Goal: Transaction & Acquisition: Download file/media

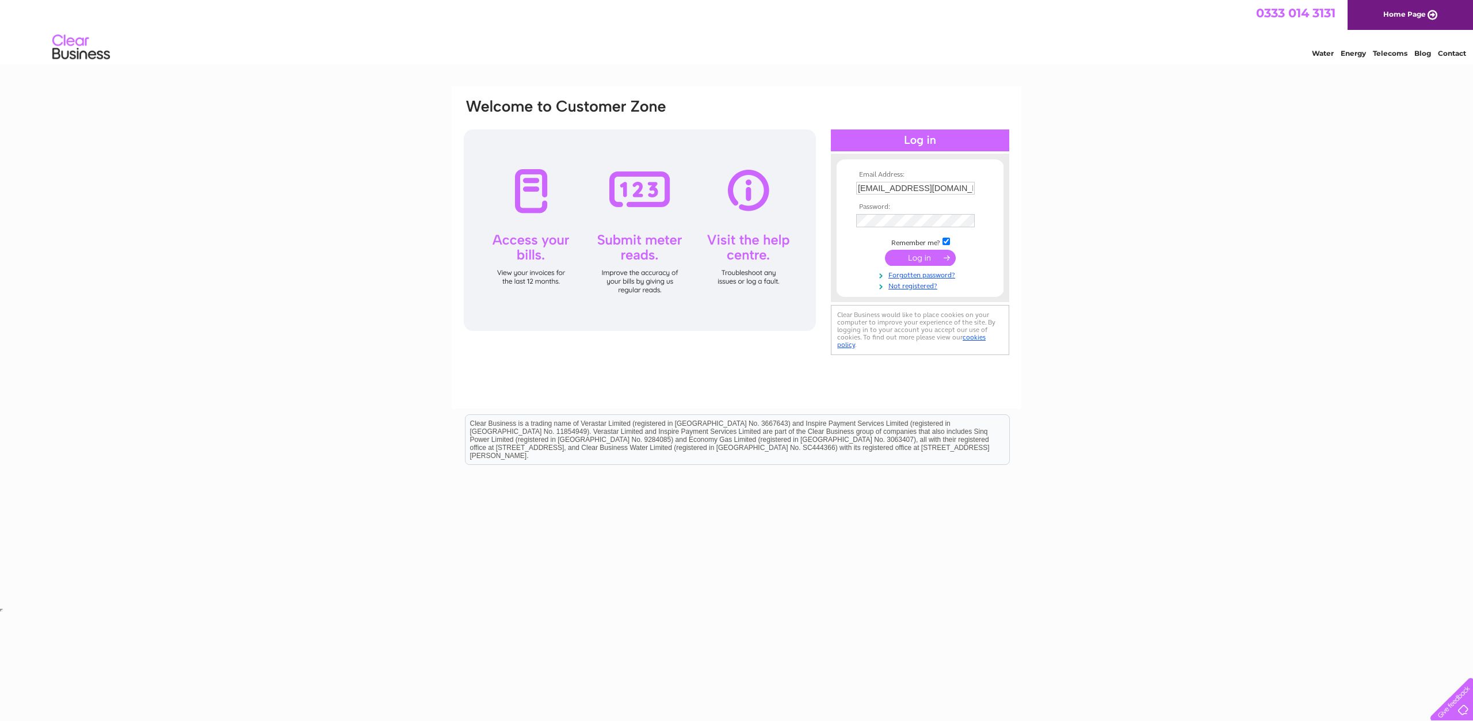
click at [914, 258] on input "submit" at bounding box center [920, 258] width 71 height 16
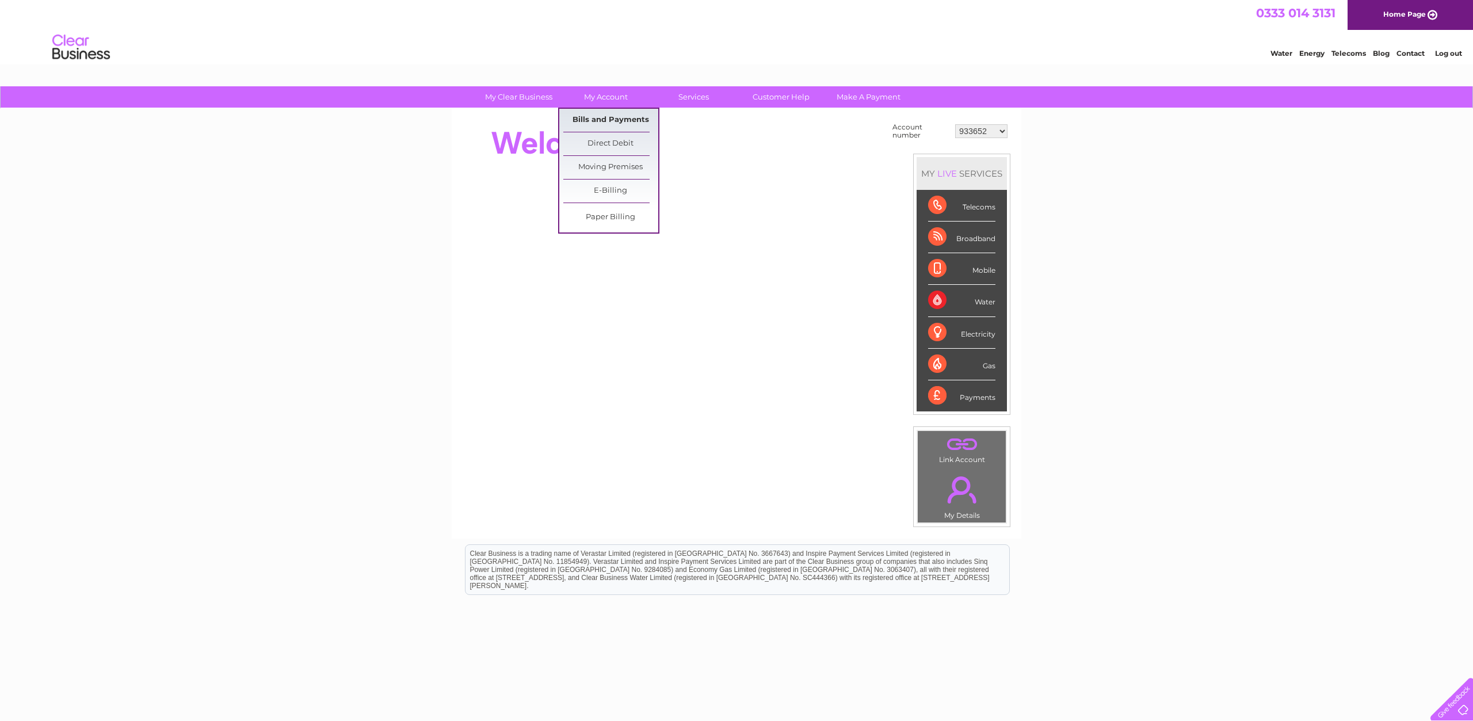
click at [613, 117] on link "Bills and Payments" at bounding box center [610, 120] width 95 height 23
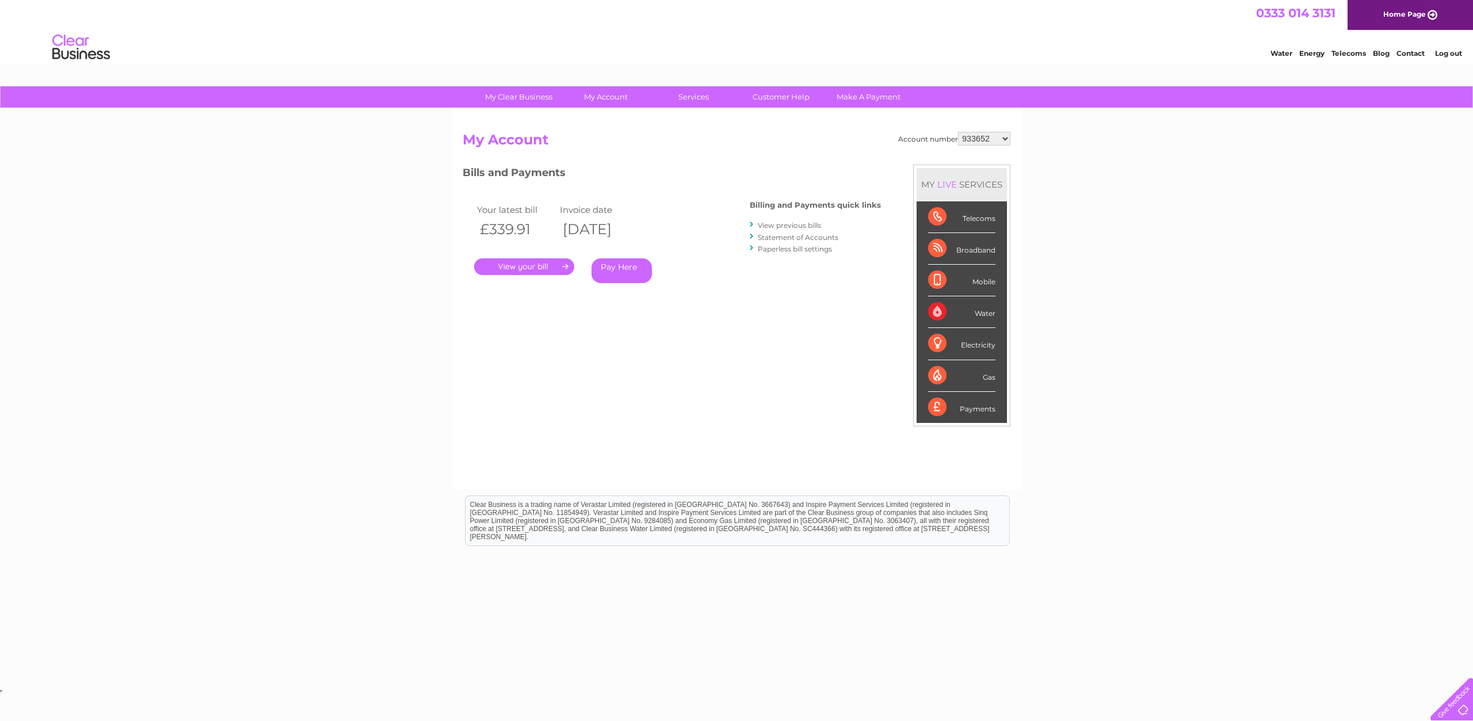
click at [784, 223] on link "View previous bills" at bounding box center [789, 225] width 63 height 9
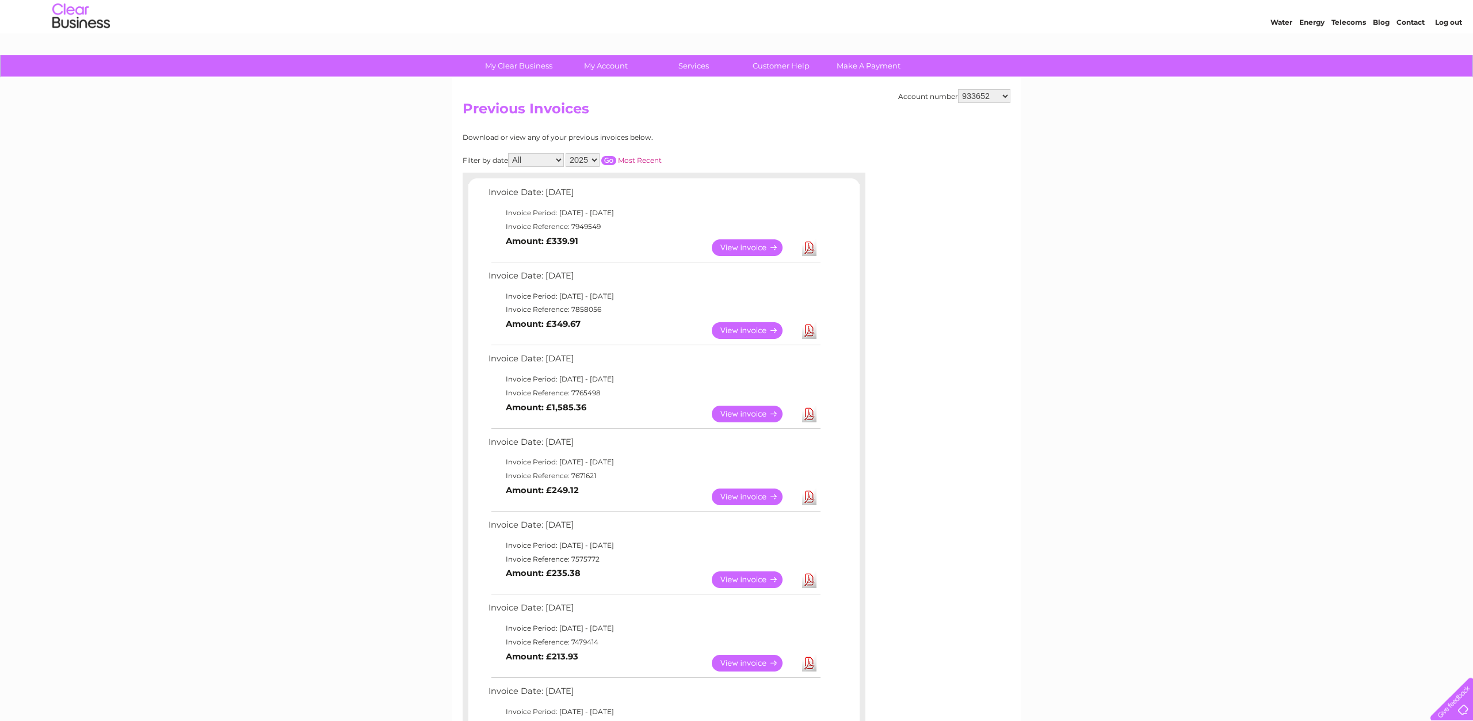
scroll to position [59, 0]
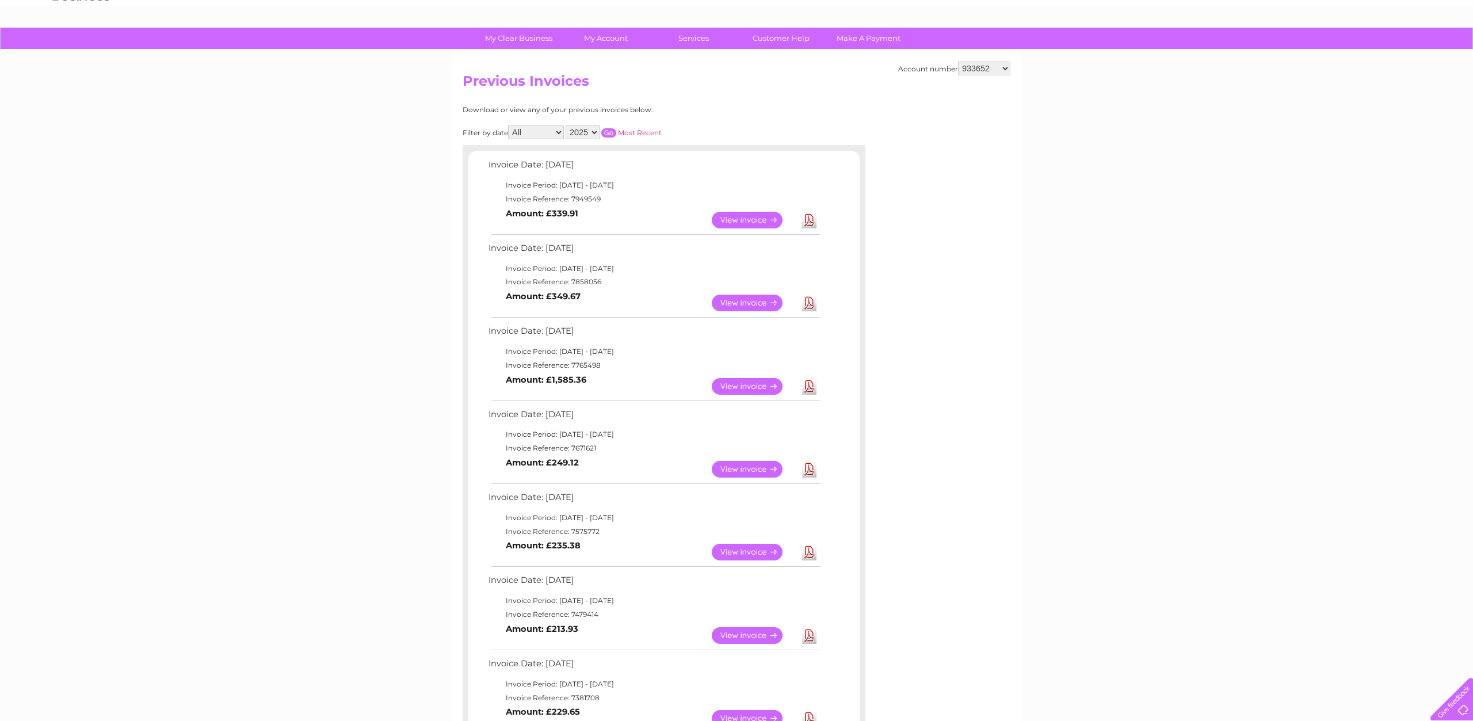
click at [755, 384] on link "View" at bounding box center [754, 386] width 85 height 17
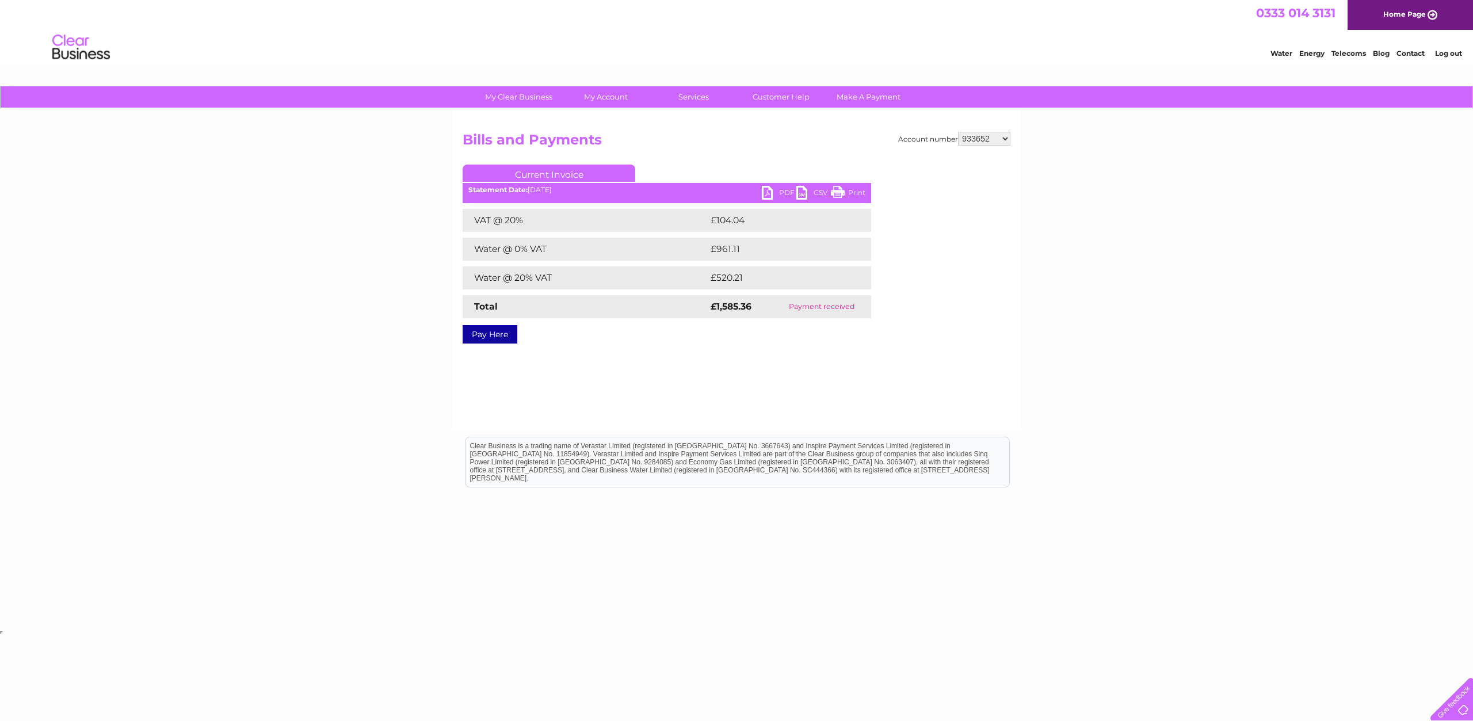
click at [782, 197] on link "PDF" at bounding box center [779, 194] width 35 height 17
click at [767, 195] on link "PDF" at bounding box center [779, 194] width 35 height 17
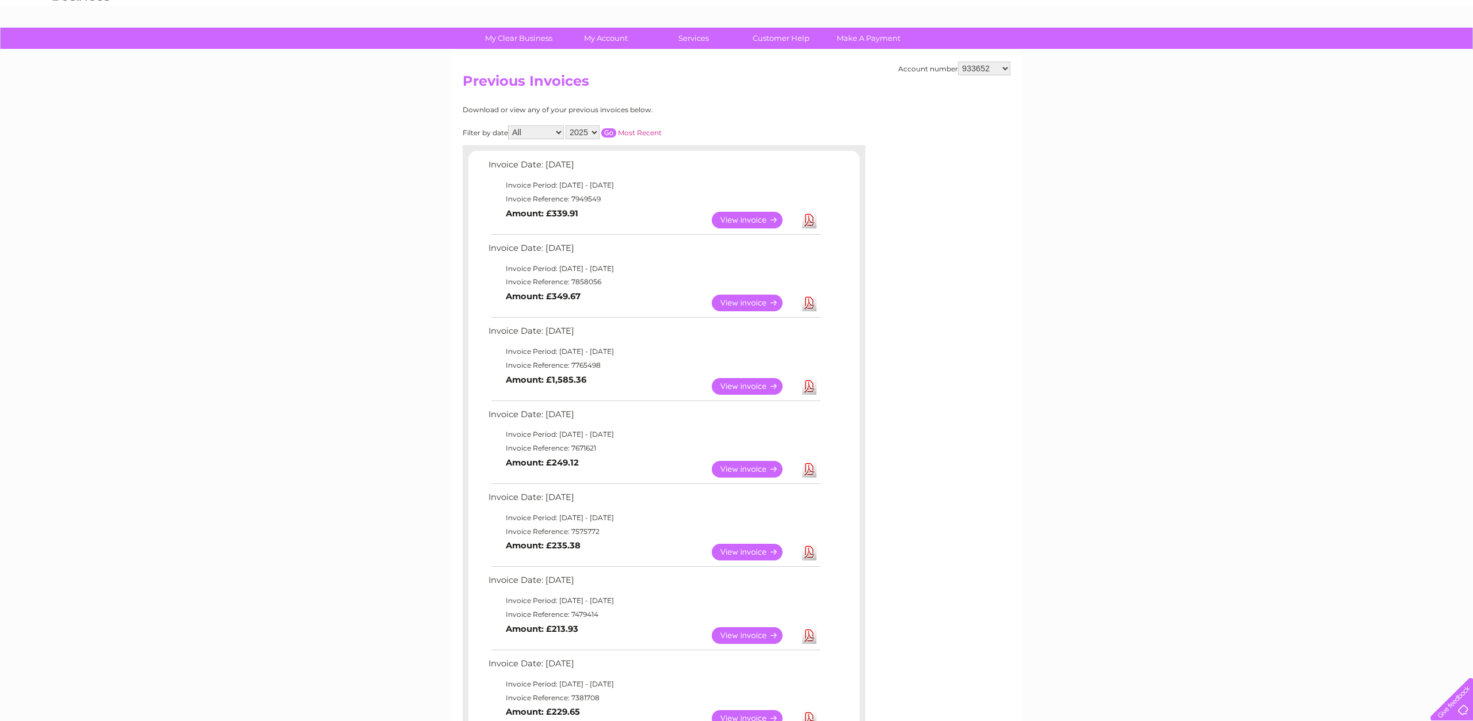
click at [744, 302] on link "View" at bounding box center [754, 303] width 85 height 17
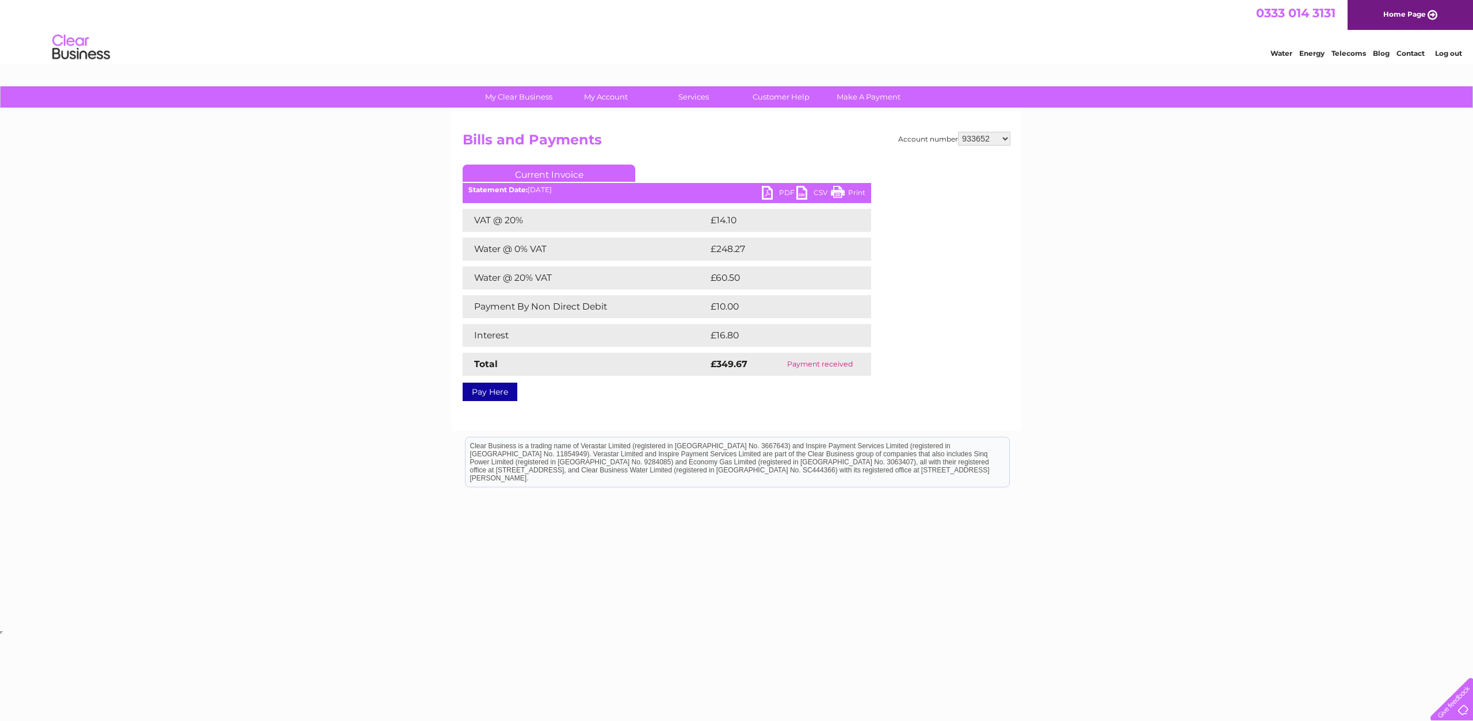
click at [768, 193] on link "PDF" at bounding box center [779, 194] width 35 height 17
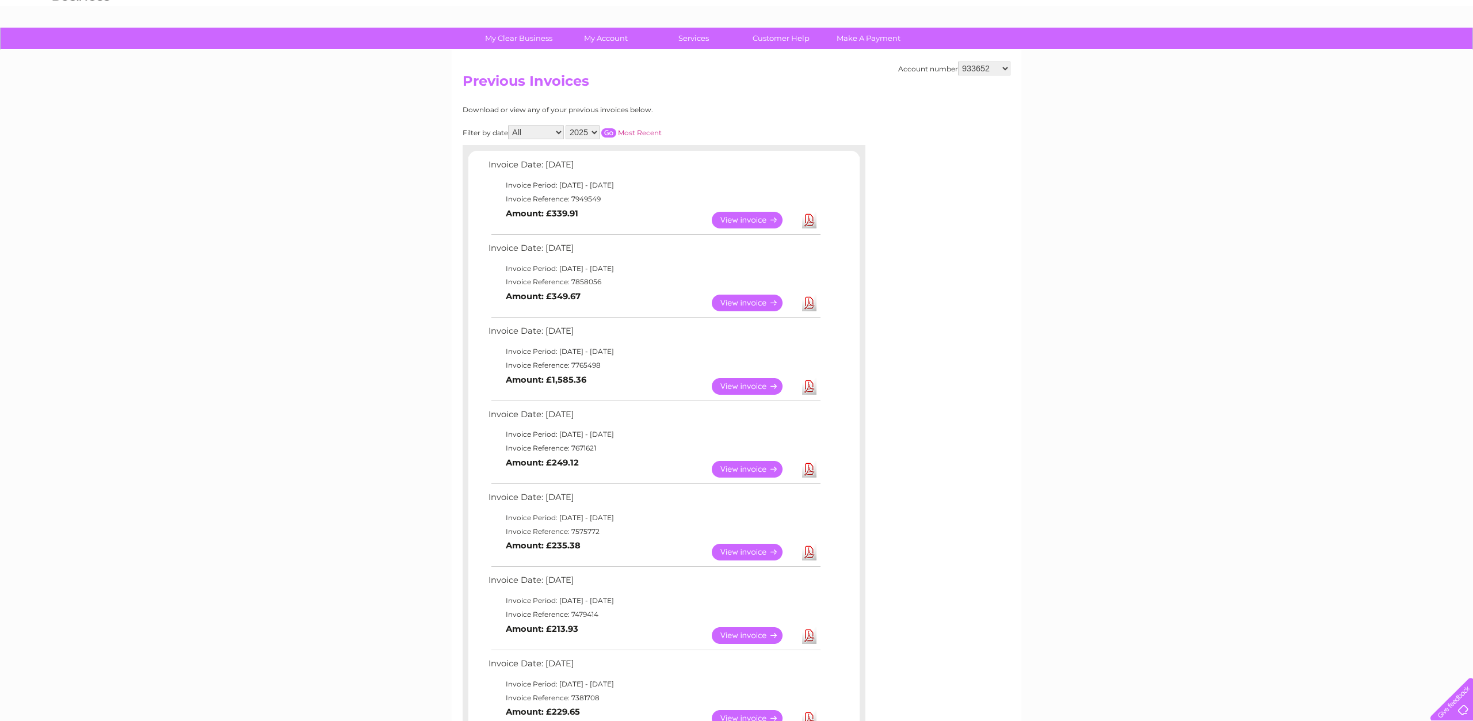
click at [738, 223] on link "View" at bounding box center [754, 220] width 85 height 17
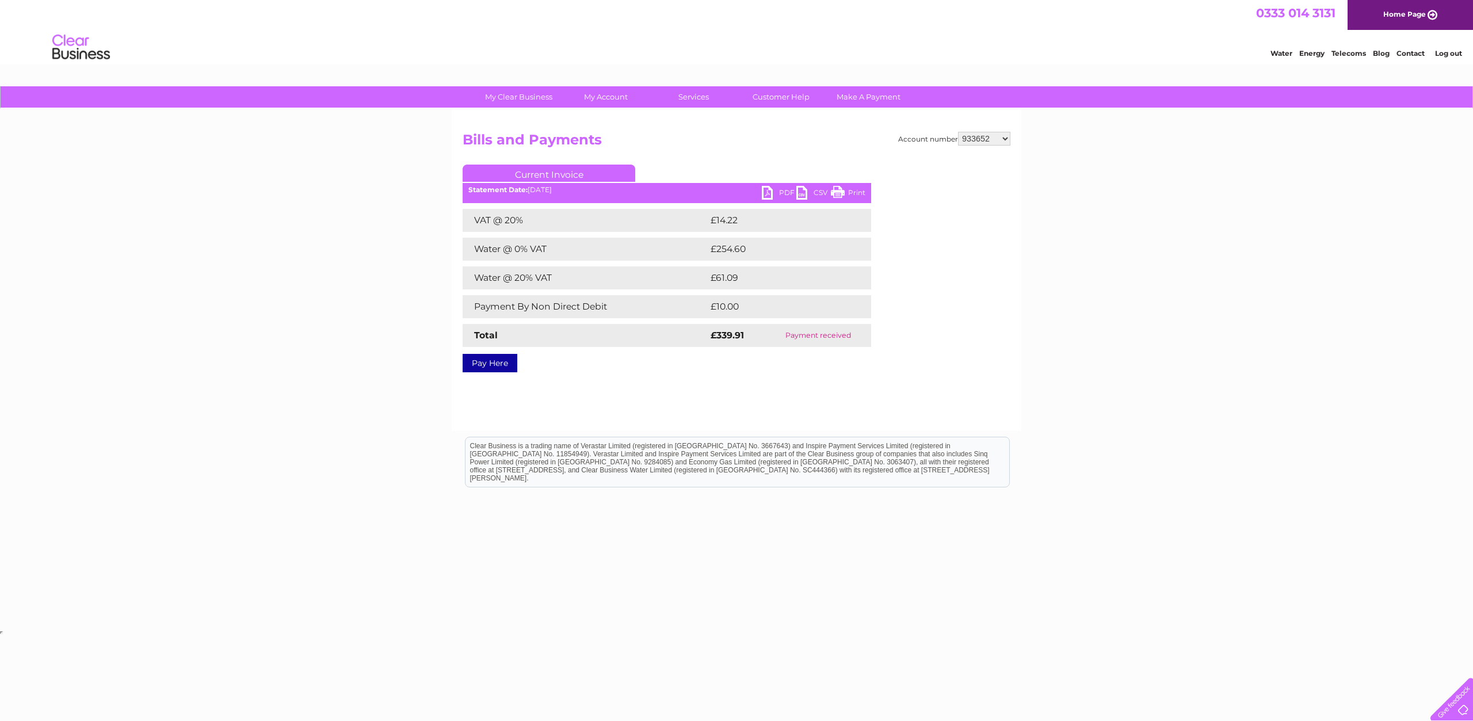
click at [778, 186] on link "PDF" at bounding box center [779, 194] width 35 height 17
click at [982, 145] on h2 "Bills and Payments" at bounding box center [737, 143] width 548 height 22
click at [958, 132] on select "933652 30269446 30270907" at bounding box center [984, 139] width 52 height 14
select select "30269446"
click option "30269446" at bounding box center [0, 0] width 0 height 0
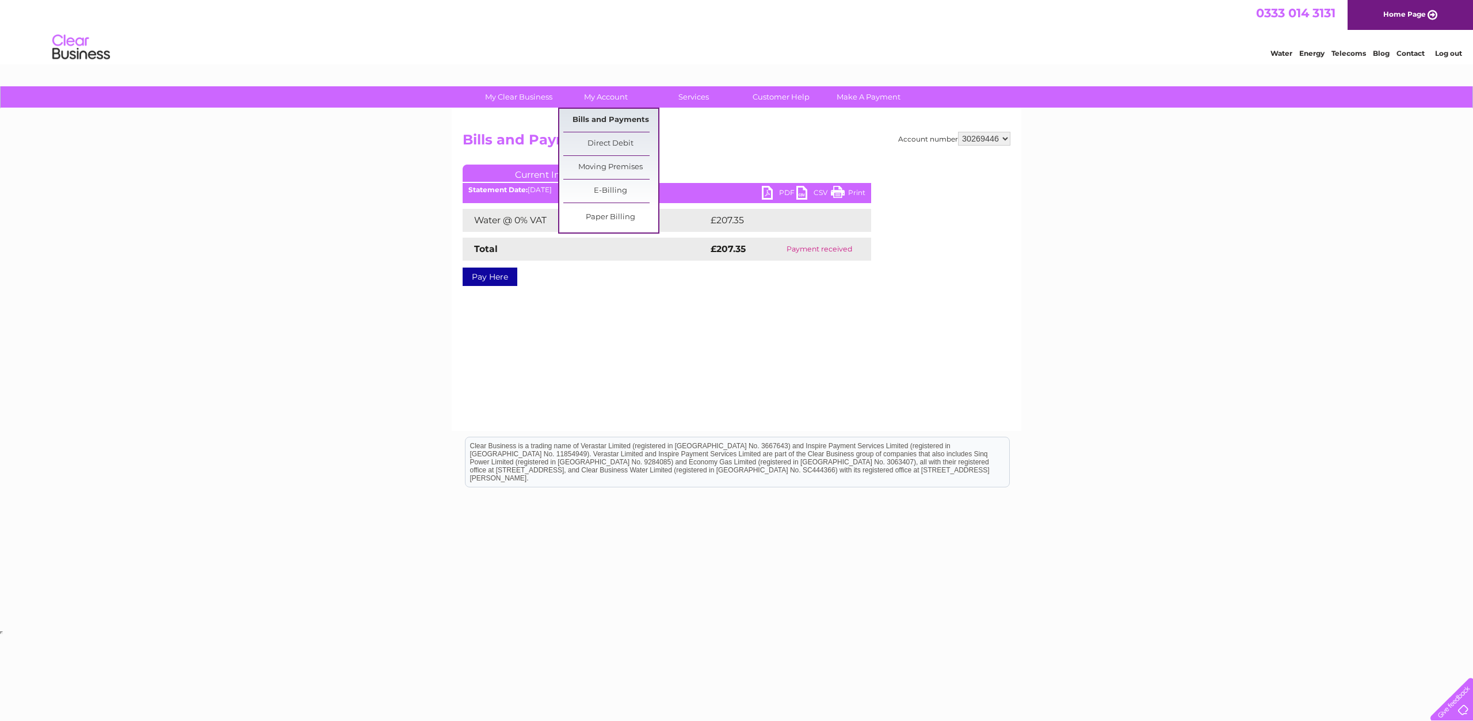
click at [624, 120] on link "Bills and Payments" at bounding box center [610, 120] width 95 height 23
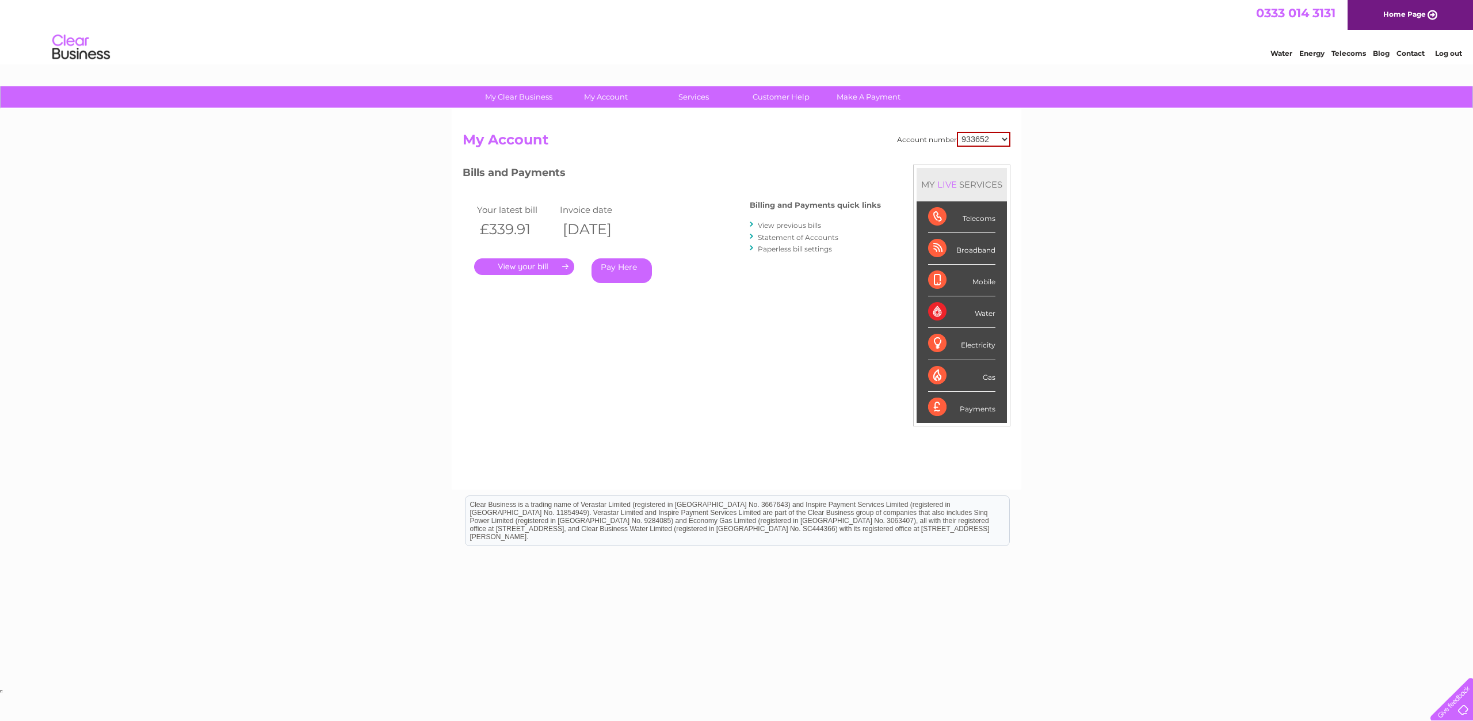
click at [957, 132] on select "933652 30269446 30270907" at bounding box center [984, 139] width 54 height 15
click option "30270907" at bounding box center [0, 0] width 0 height 0
drag, startPoint x: 974, startPoint y: 140, endPoint x: 990, endPoint y: 153, distance: 20.4
click at [985, 178] on div "MY LIVE SERVICES" at bounding box center [962, 184] width 90 height 33
click at [957, 132] on select "933652 30269446 30270907" at bounding box center [984, 139] width 54 height 15
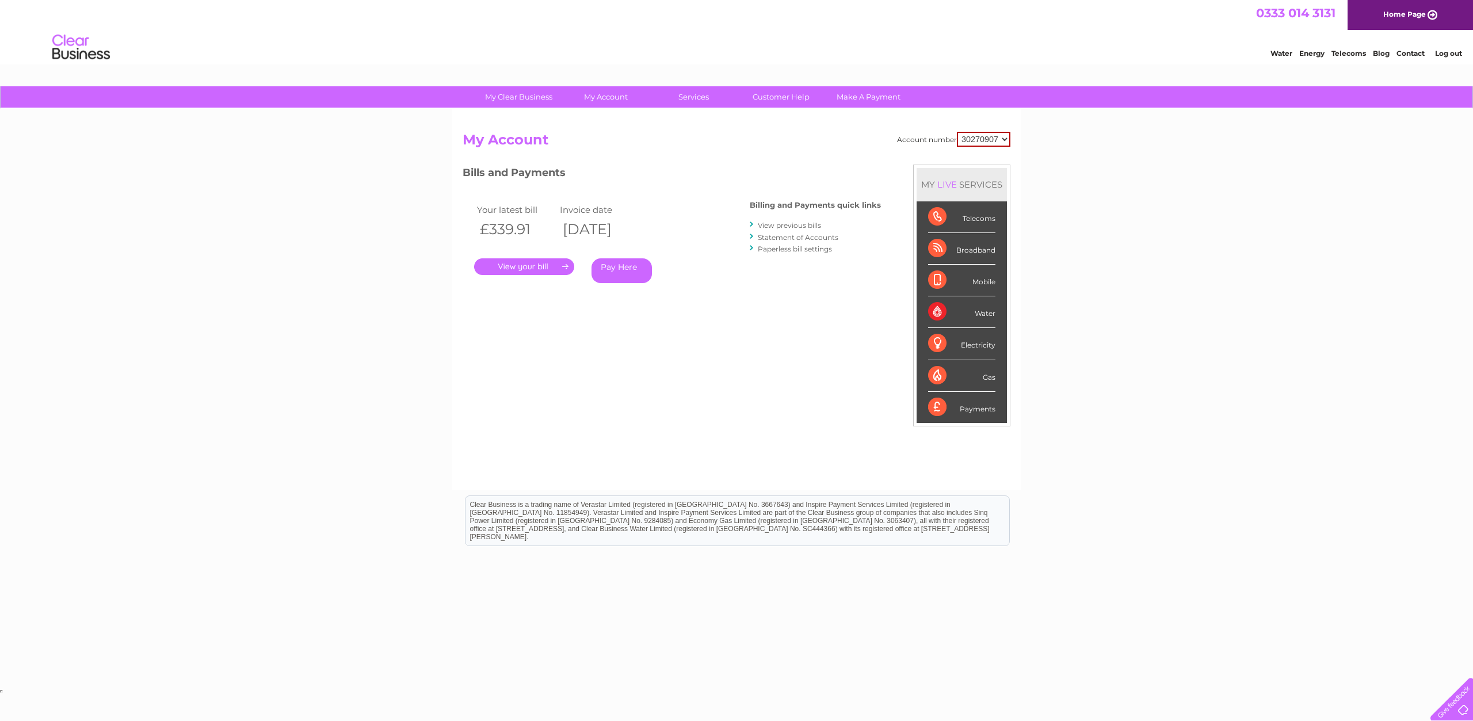
select select "30269446"
click option "30269446" at bounding box center [0, 0] width 0 height 0
click at [993, 173] on div "MY LIVE SERVICES" at bounding box center [962, 184] width 90 height 33
click at [957, 132] on select "933652 30269446 30270907" at bounding box center [984, 139] width 54 height 15
click option "30269446" at bounding box center [0, 0] width 0 height 0
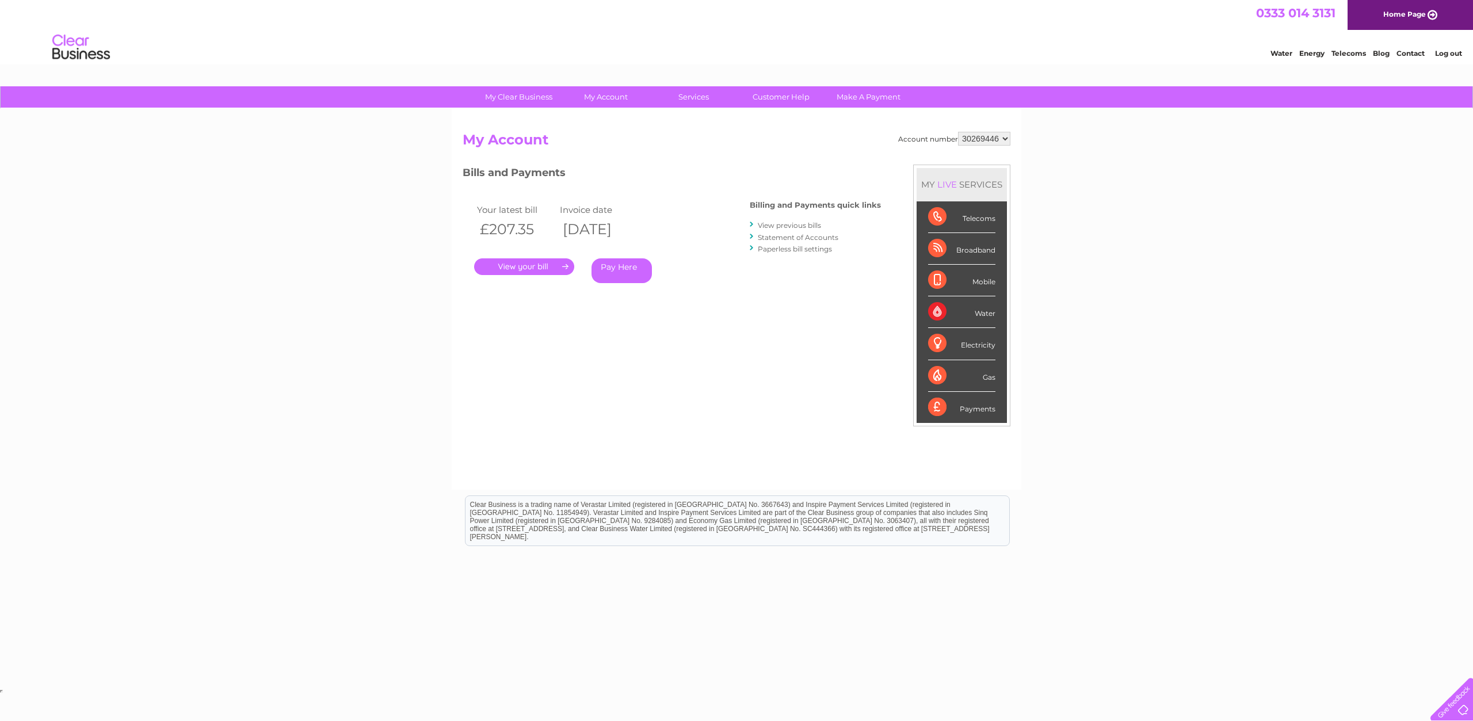
click at [801, 223] on link "View previous bills" at bounding box center [789, 225] width 63 height 9
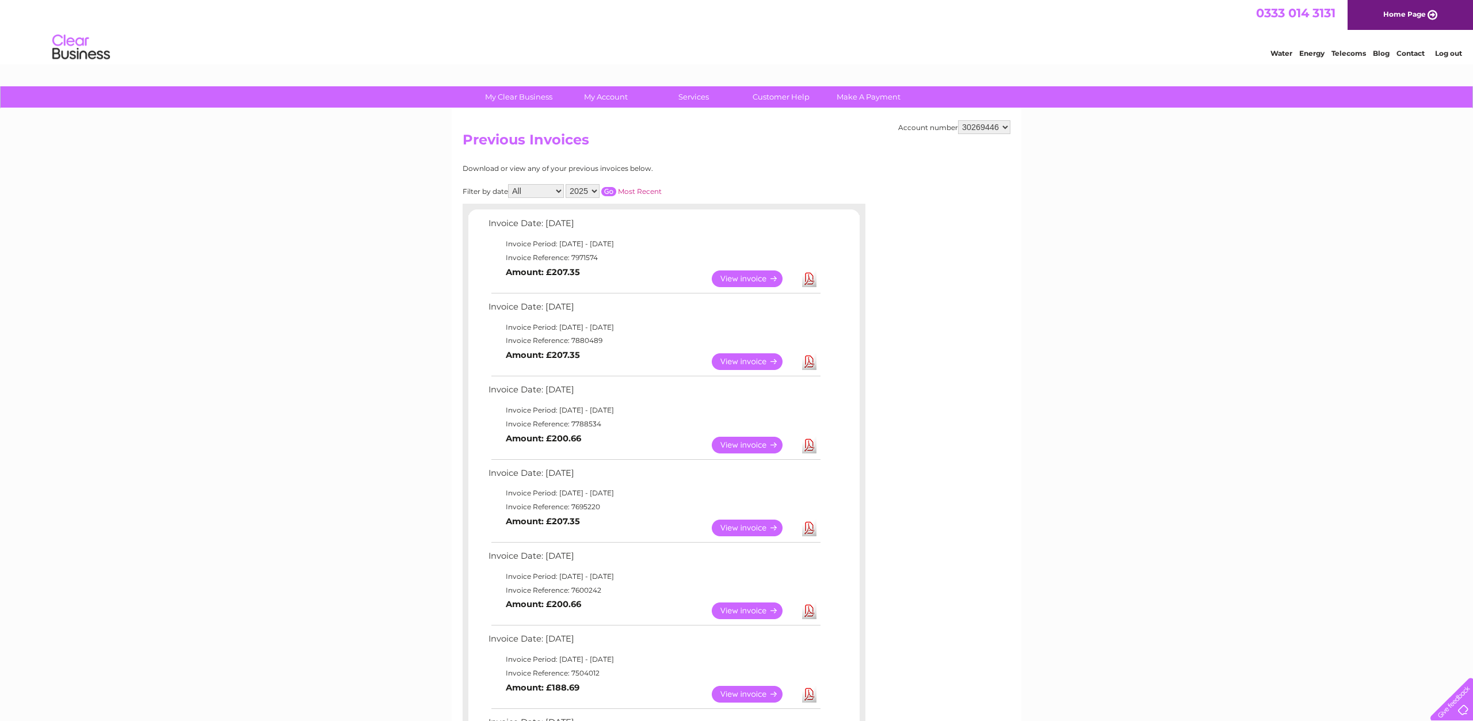
click at [806, 310] on td "Invoice Date: [DATE]" at bounding box center [654, 309] width 337 height 21
click at [810, 356] on link "Download" at bounding box center [809, 361] width 14 height 17
click at [809, 280] on link "Download" at bounding box center [809, 278] width 14 height 17
click at [808, 130] on div "Account number 933652 30269446 30270907 Previous Invoices Download or view any …" at bounding box center [737, 522] width 570 height 826
click at [958, 120] on select "933652 30269446 30270907" at bounding box center [984, 127] width 52 height 14
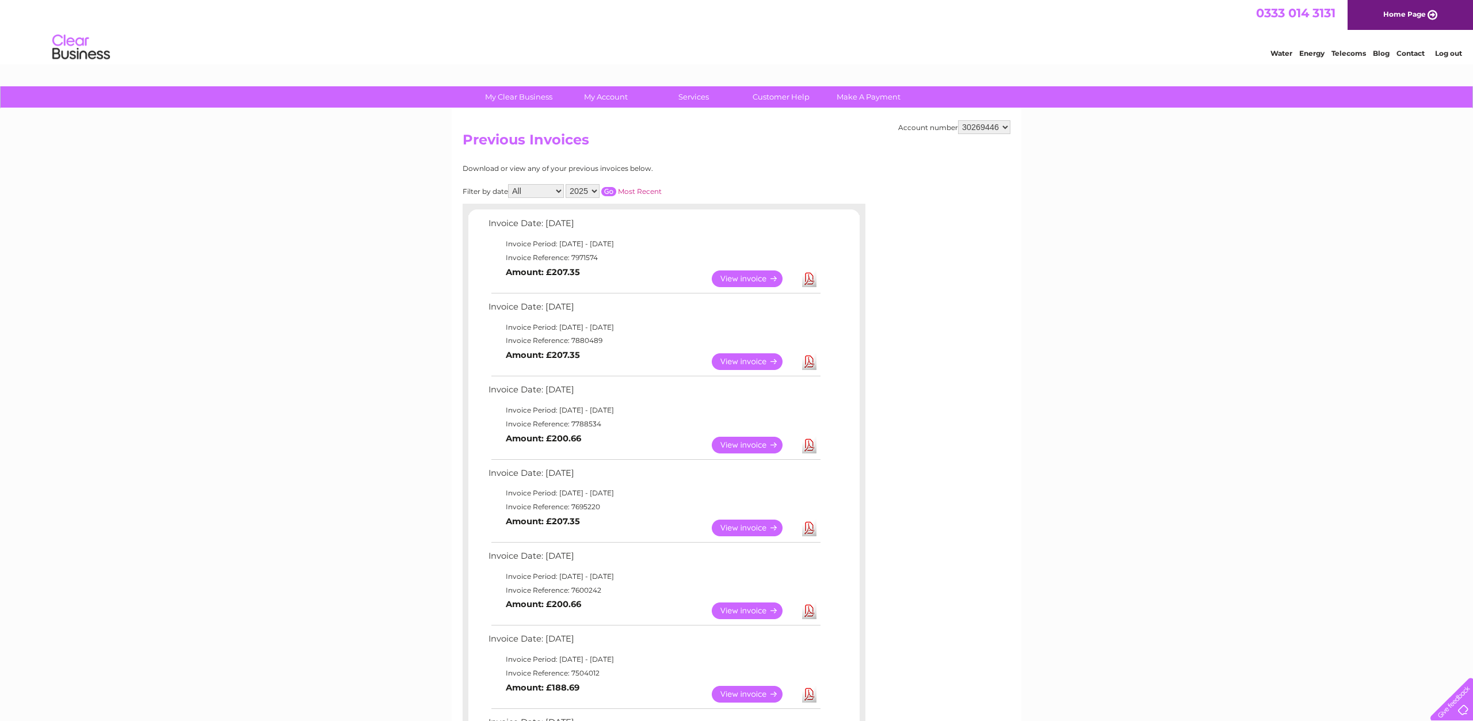
select select "30270907"
click option "30270907" at bounding box center [0, 0] width 0 height 0
click at [815, 276] on link "Download" at bounding box center [809, 278] width 14 height 17
click at [811, 361] on link "Download" at bounding box center [809, 361] width 14 height 17
